Goal: Task Accomplishment & Management: Manage account settings

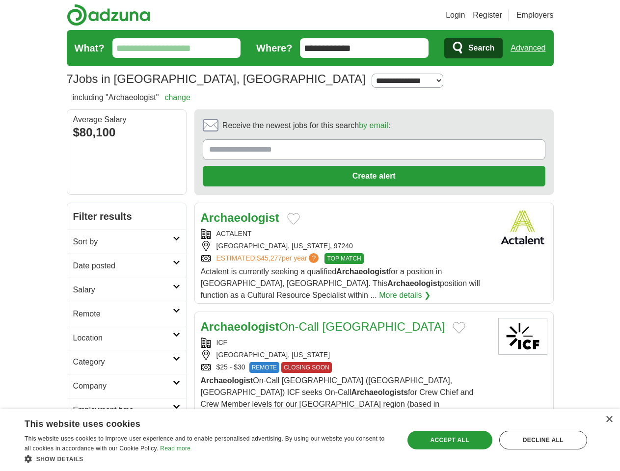
click at [465, 15] on link "Login" at bounding box center [454, 15] width 19 height 12
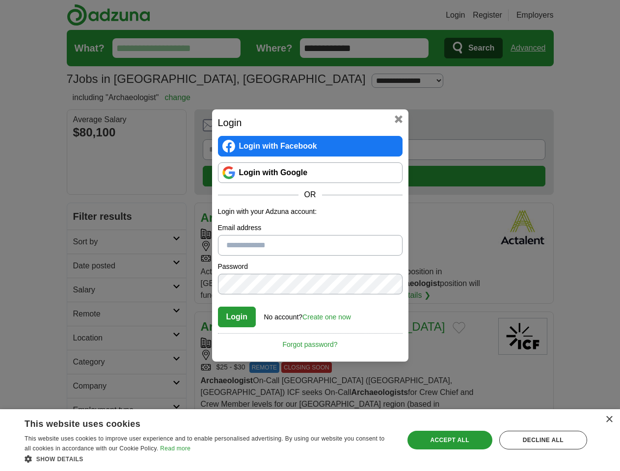
click at [531, 48] on div "Login Login with Facebook Login with Google OR Login with your Adzuna account: …" at bounding box center [310, 235] width 620 height 471
click at [346, 128] on h2 "Login" at bounding box center [310, 122] width 184 height 15
click at [573, 129] on div "Login Login with Facebook Login with Google OR Login with your Adzuna account: …" at bounding box center [310, 235] width 620 height 471
click at [82, 194] on div "Login Login with Facebook Login with Google OR Login with your Adzuna account: …" at bounding box center [310, 235] width 620 height 471
click at [82, 218] on div "Login Login with Facebook Login with Google OR Login with your Adzuna account: …" at bounding box center [310, 235] width 620 height 471
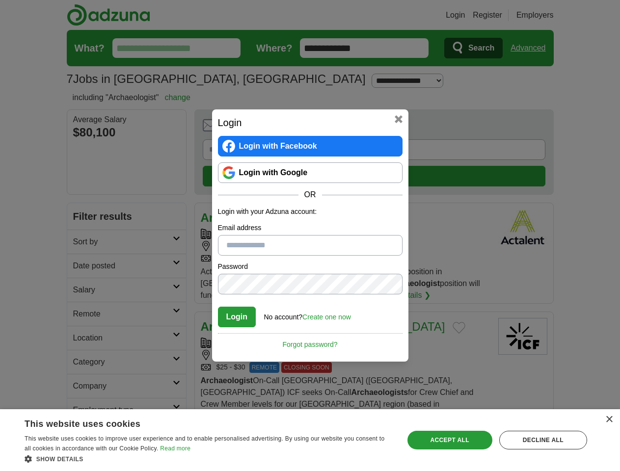
click at [82, 242] on div "Login Login with Facebook Login with Google OR Login with your Adzuna account: …" at bounding box center [310, 235] width 620 height 471
click at [82, 266] on div "Login Login with Facebook Login with Google OR Login with your Adzuna account: …" at bounding box center [310, 235] width 620 height 471
click at [82, 290] on div "Login Login with Facebook Login with Google OR Login with your Adzuna account: …" at bounding box center [310, 235] width 620 height 471
